Goal: Check status: Check status

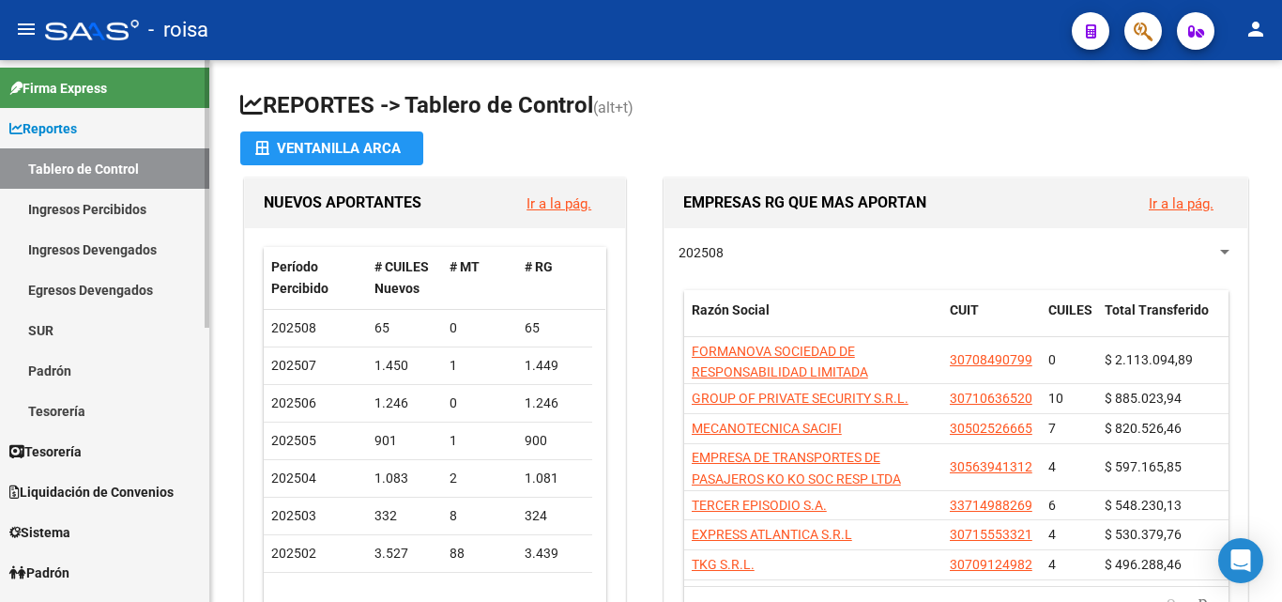
click at [85, 491] on span "Liquidación de Convenios" at bounding box center [91, 491] width 164 height 21
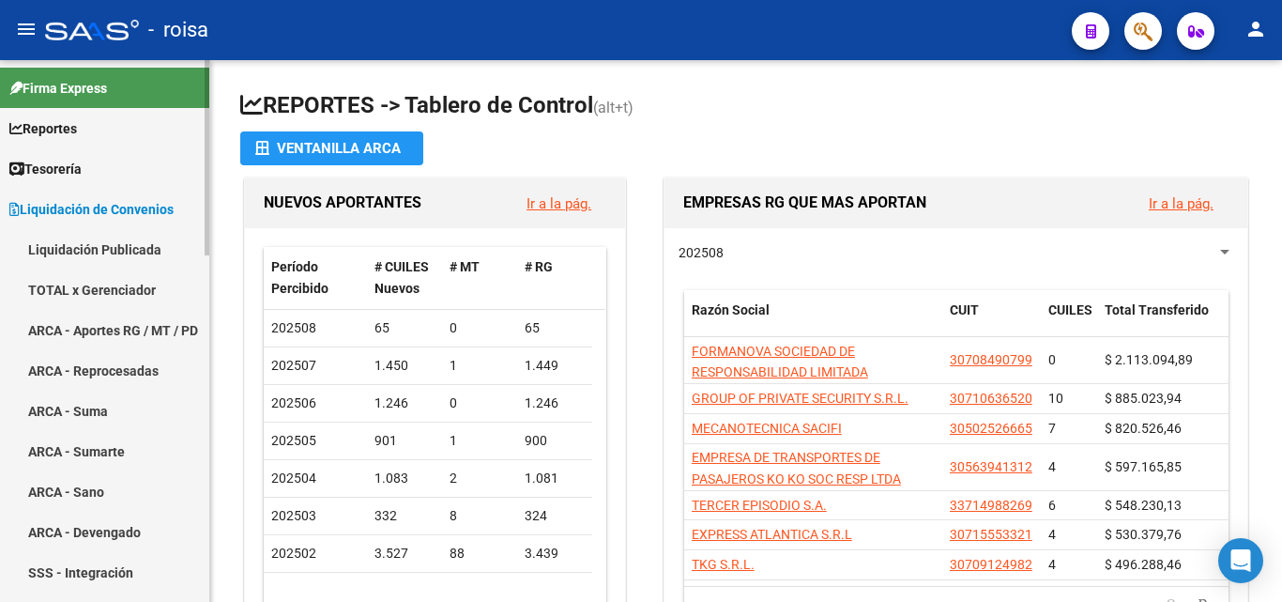
click at [138, 316] on link "ARCA - Aportes RG / MT / PD" at bounding box center [104, 330] width 209 height 40
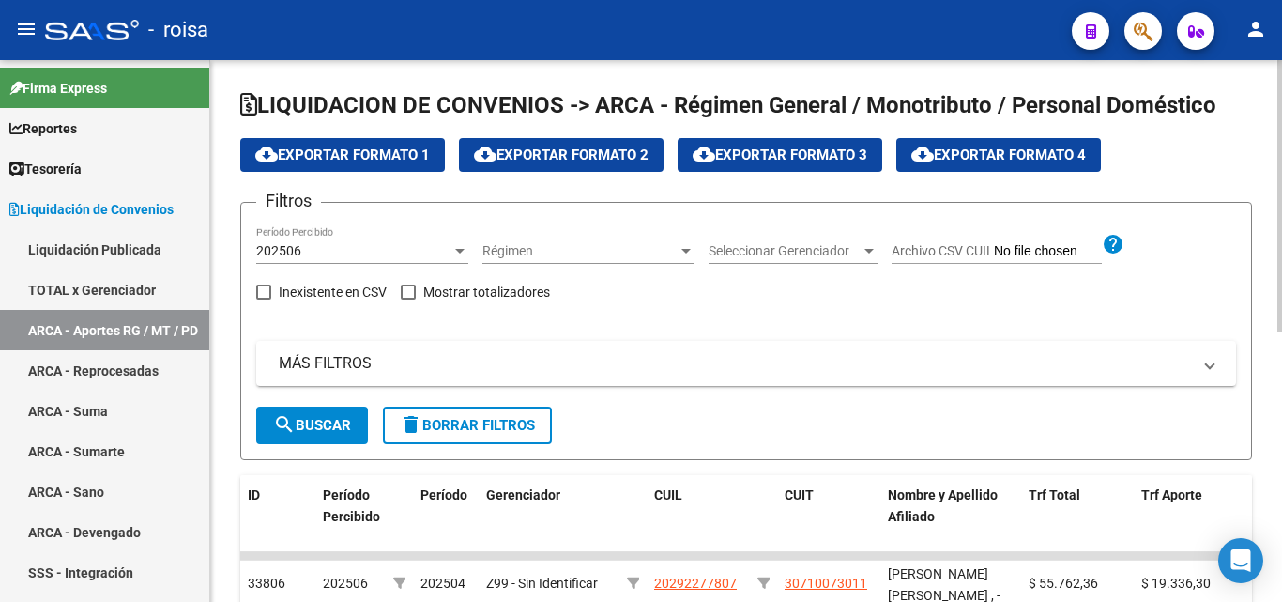
click at [454, 252] on div at bounding box center [459, 250] width 17 height 15
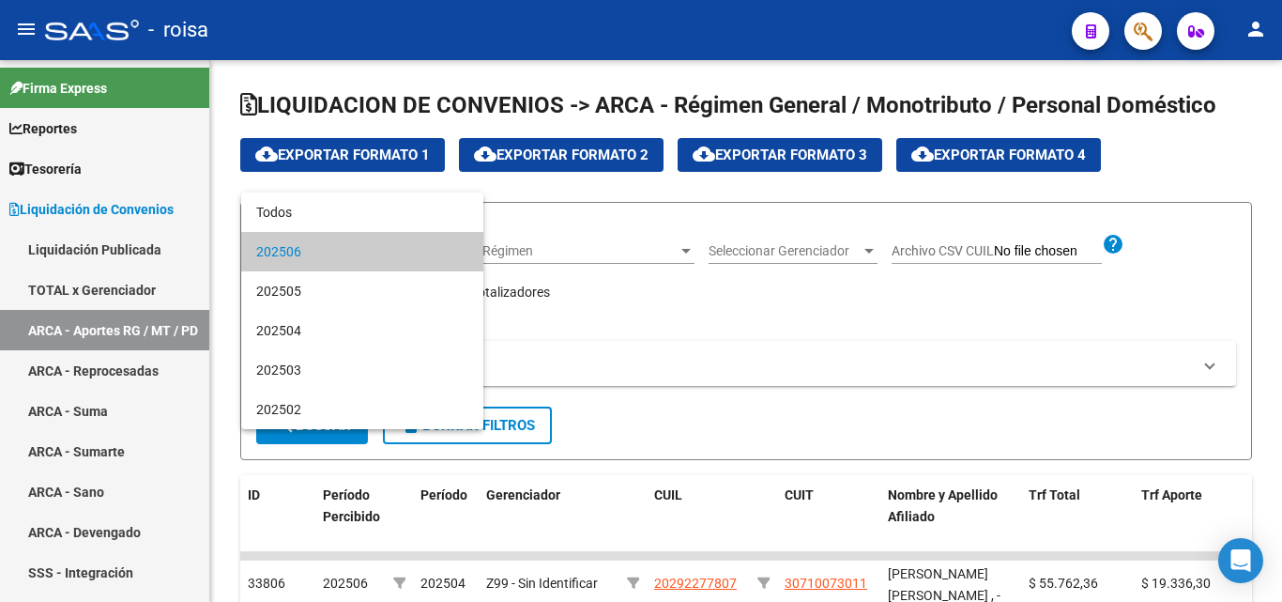
click at [716, 314] on div at bounding box center [641, 301] width 1282 height 602
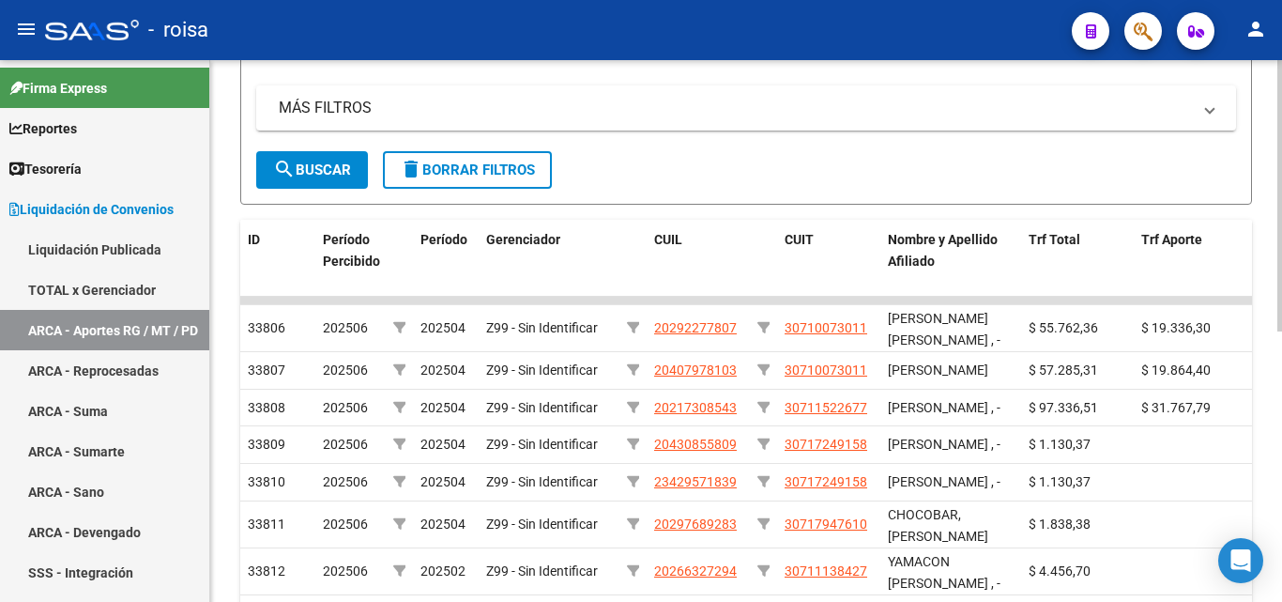
scroll to position [282, 0]
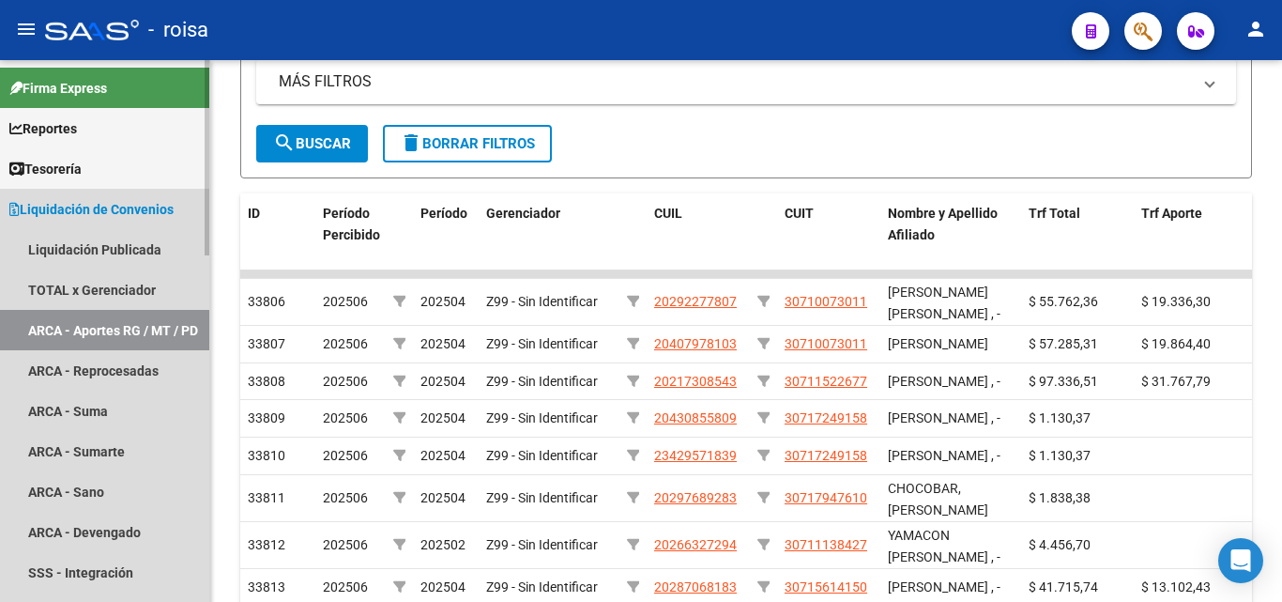
click at [121, 206] on span "Liquidación de Convenios" at bounding box center [91, 209] width 164 height 21
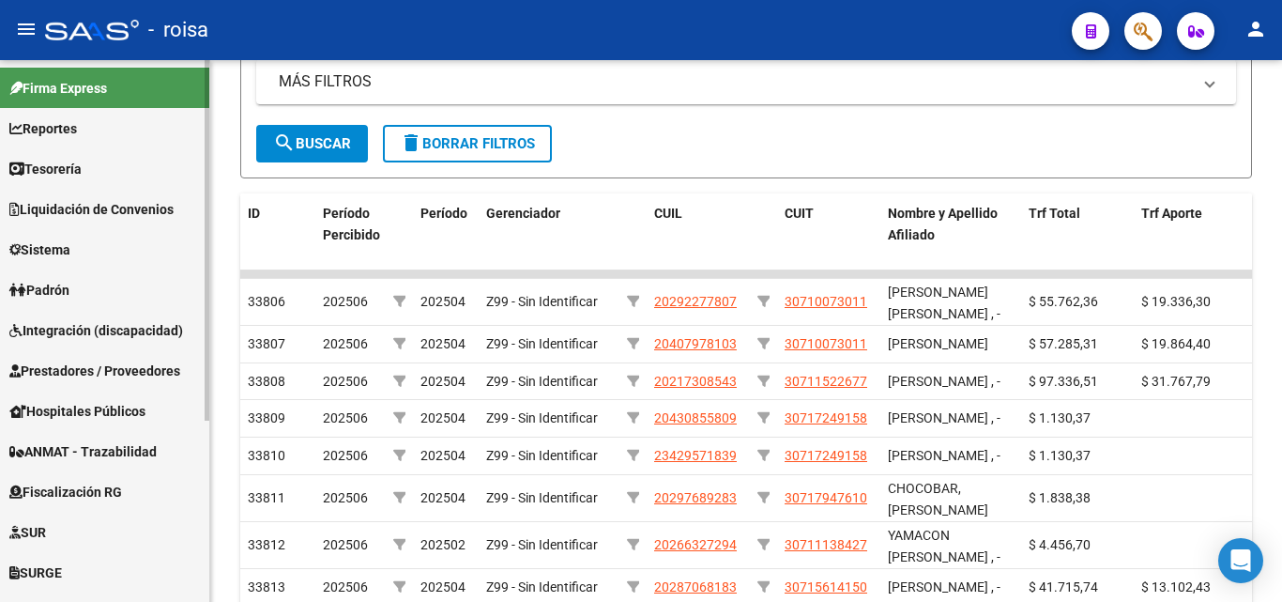
click at [128, 206] on span "Liquidación de Convenios" at bounding box center [91, 209] width 164 height 21
click at [129, 206] on span "Liquidación de Convenios" at bounding box center [91, 209] width 164 height 21
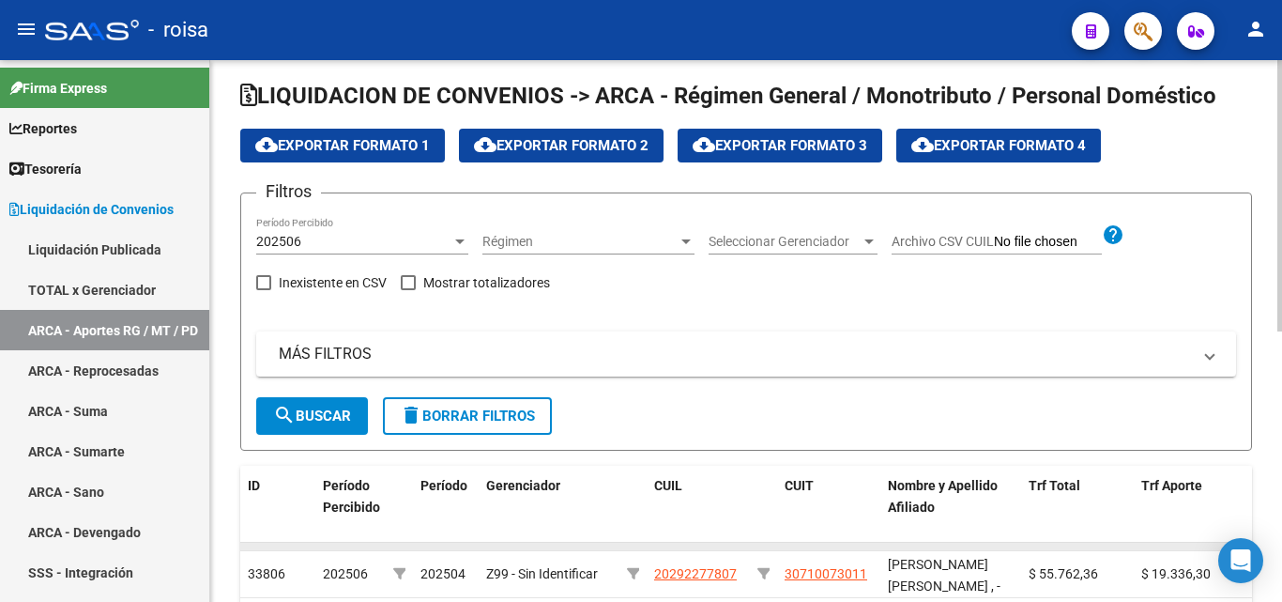
scroll to position [0, 0]
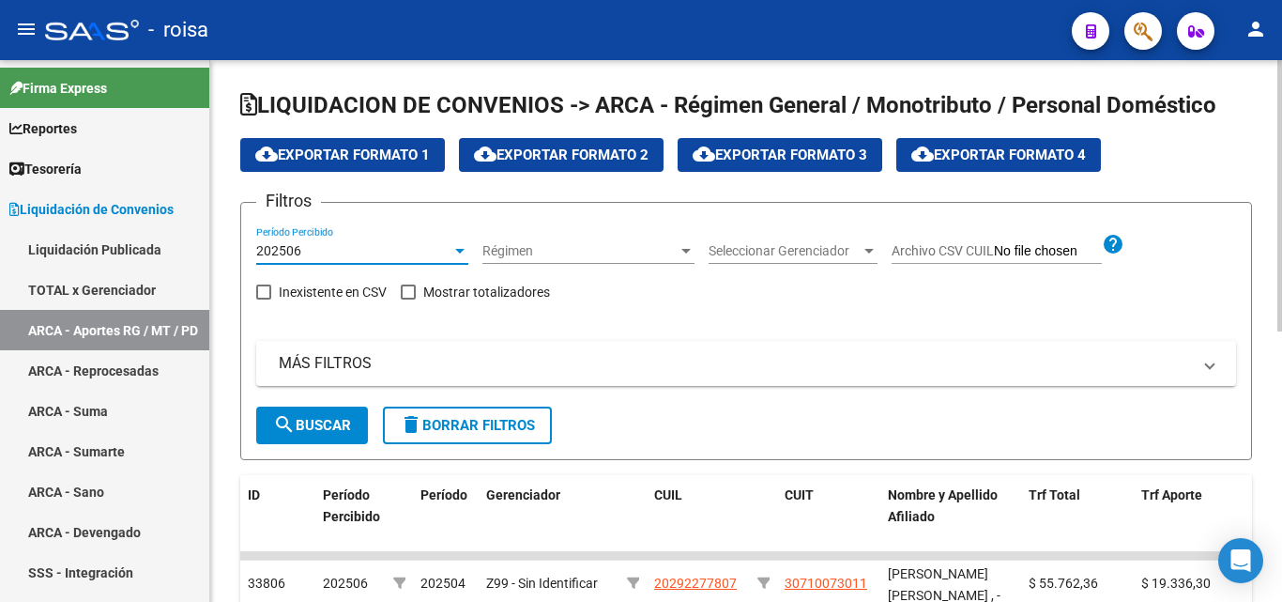
click at [357, 244] on div "202506" at bounding box center [353, 251] width 195 height 16
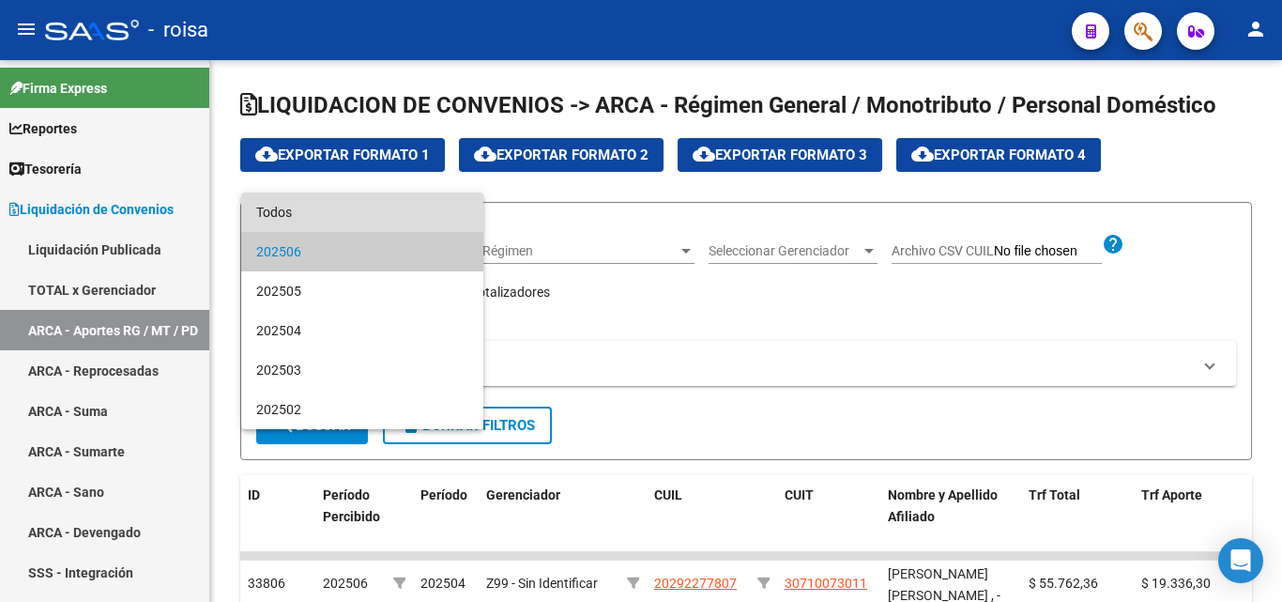
click at [379, 209] on span "Todos" at bounding box center [362, 211] width 212 height 39
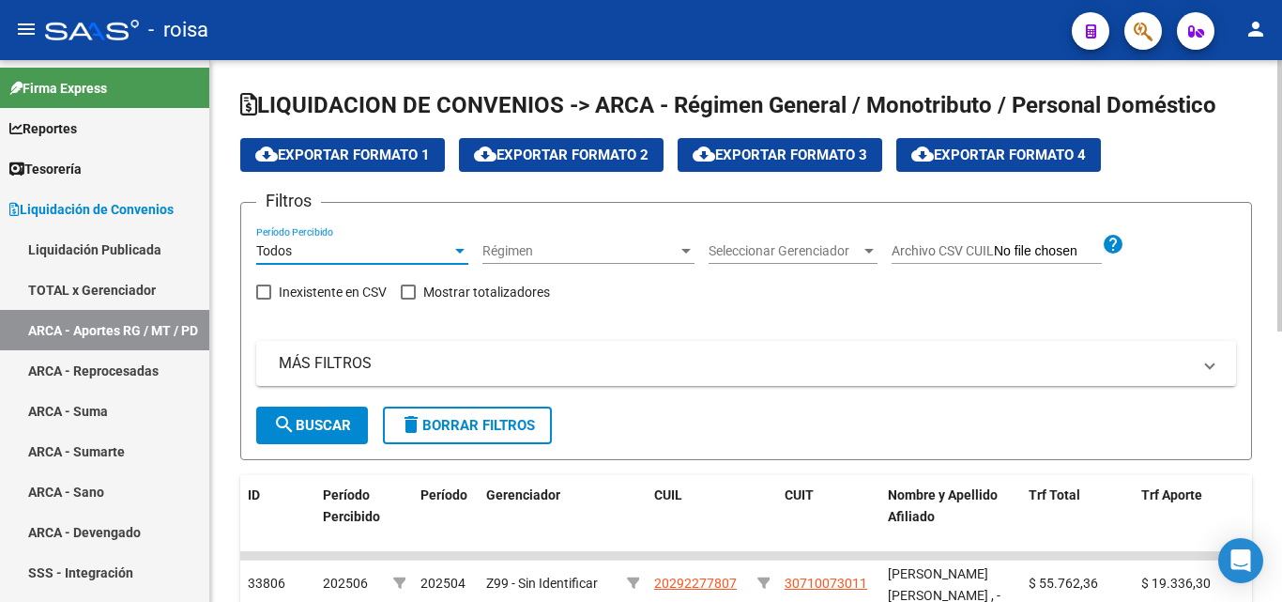
click at [391, 255] on div "Todos" at bounding box center [353, 251] width 195 height 16
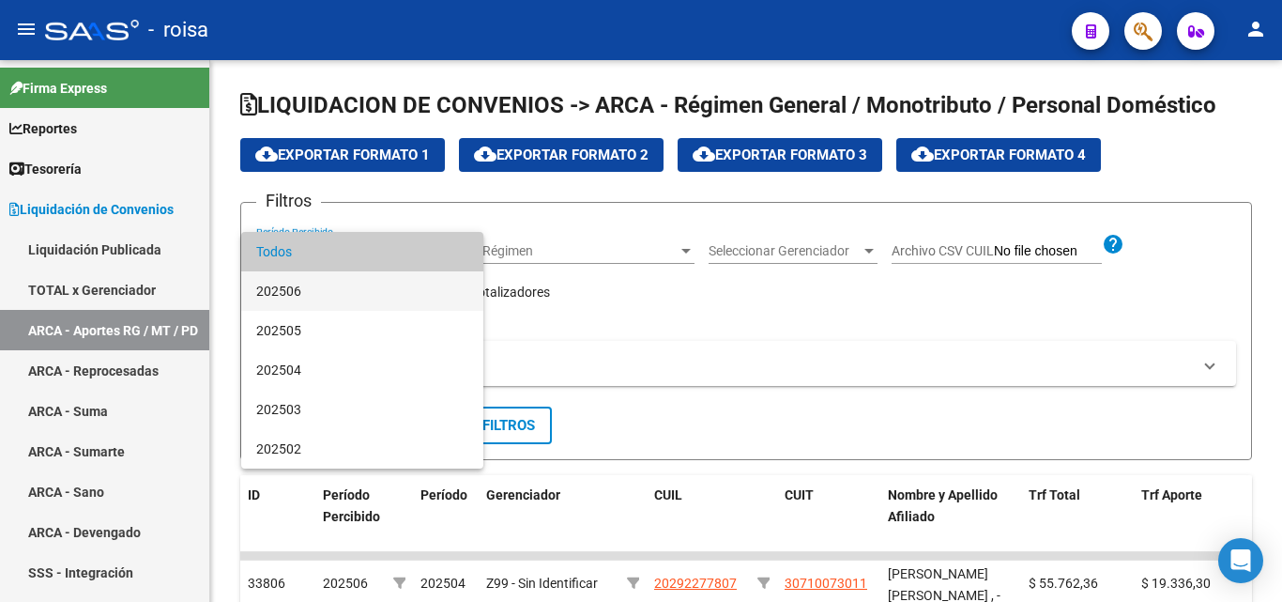
click at [368, 301] on span "202506" at bounding box center [362, 290] width 212 height 39
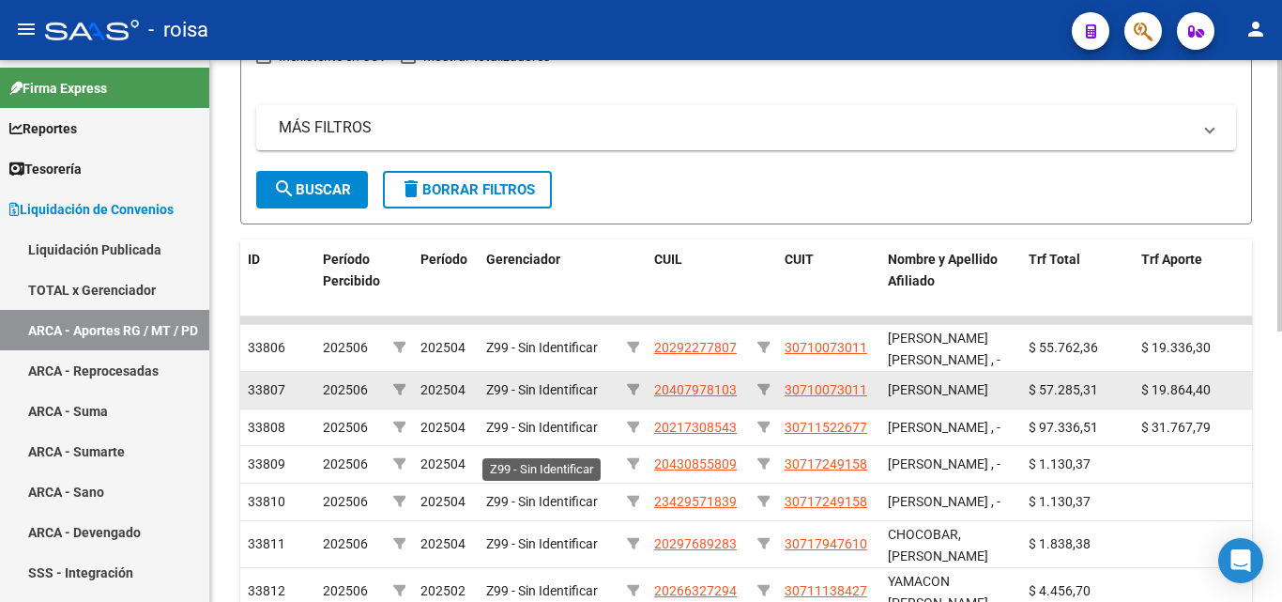
scroll to position [282, 0]
